Goal: Navigation & Orientation: Go to known website

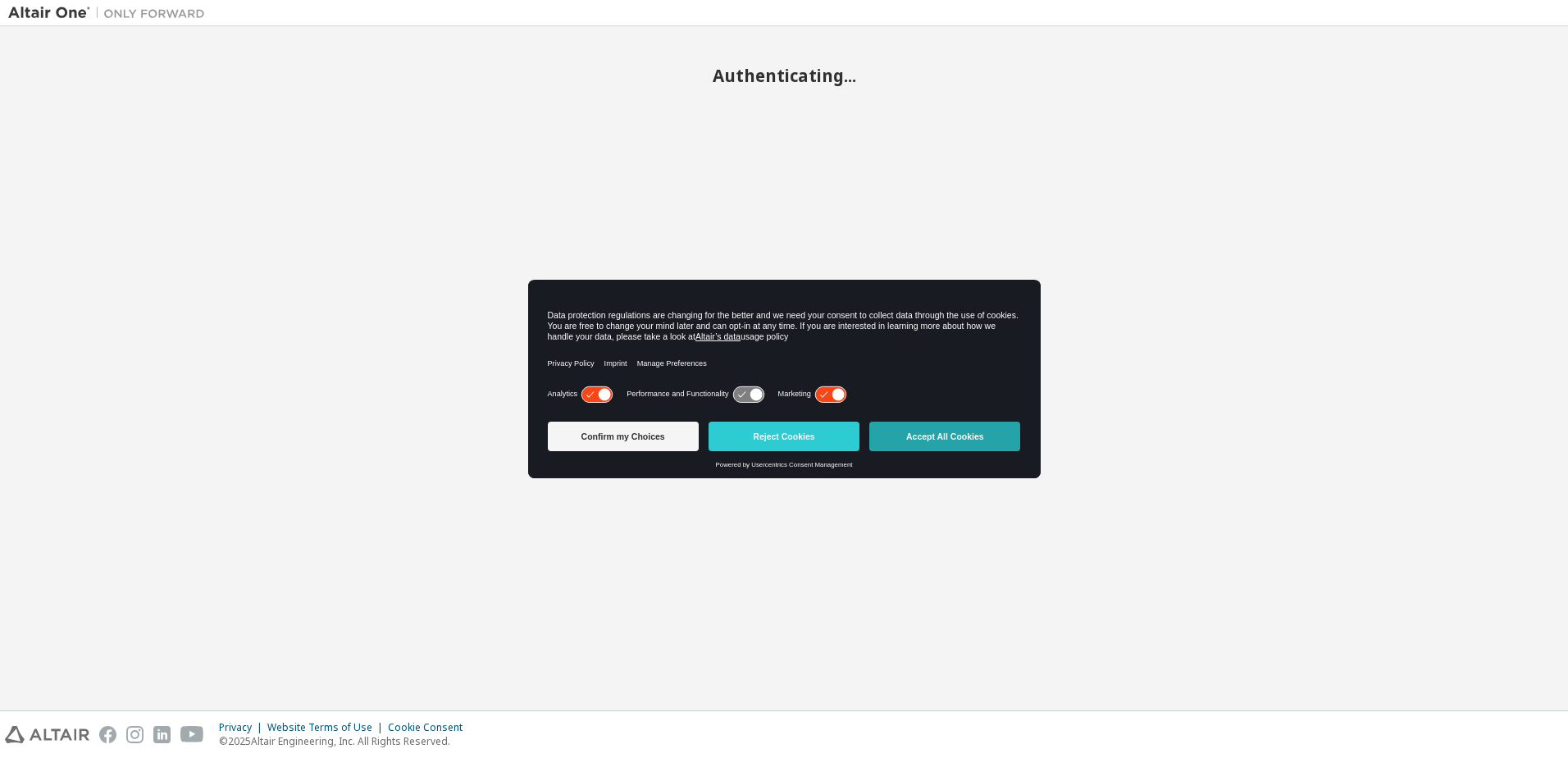
click at [955, 433] on button "Accept All Cookies" at bounding box center [944, 436] width 151 height 30
